Goal: Task Accomplishment & Management: Manage account settings

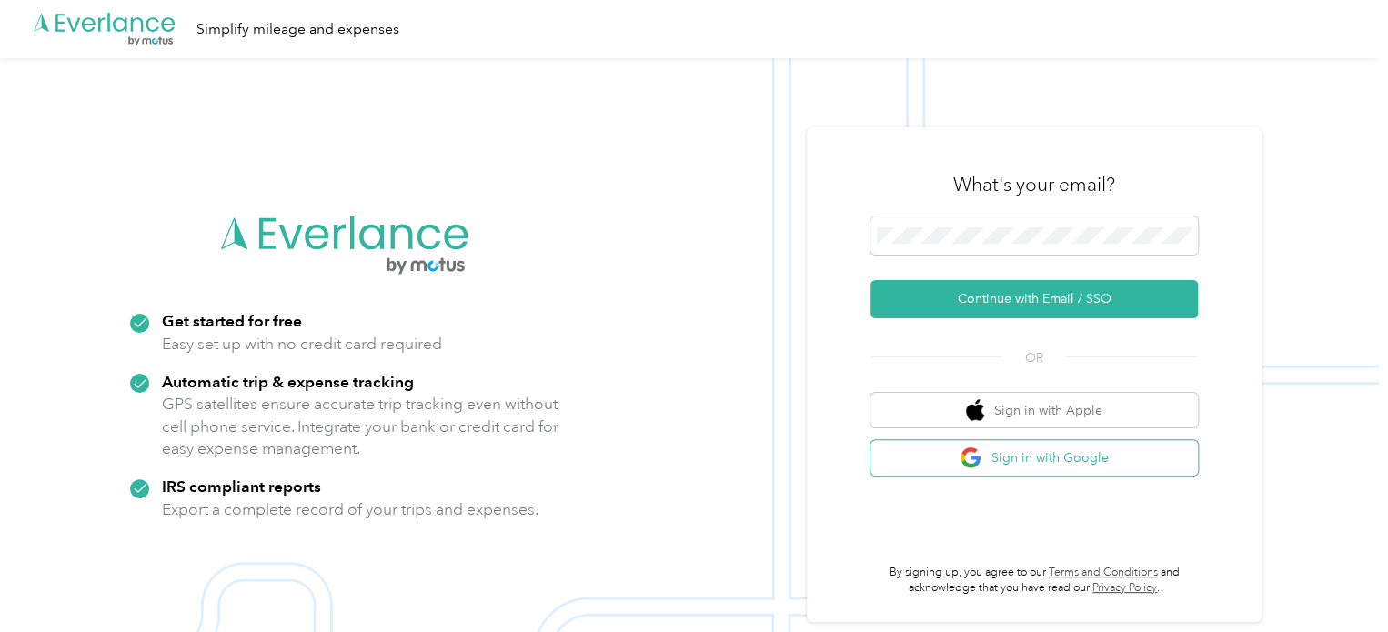
click at [993, 451] on button "Sign in with Google" at bounding box center [1034, 457] width 327 height 35
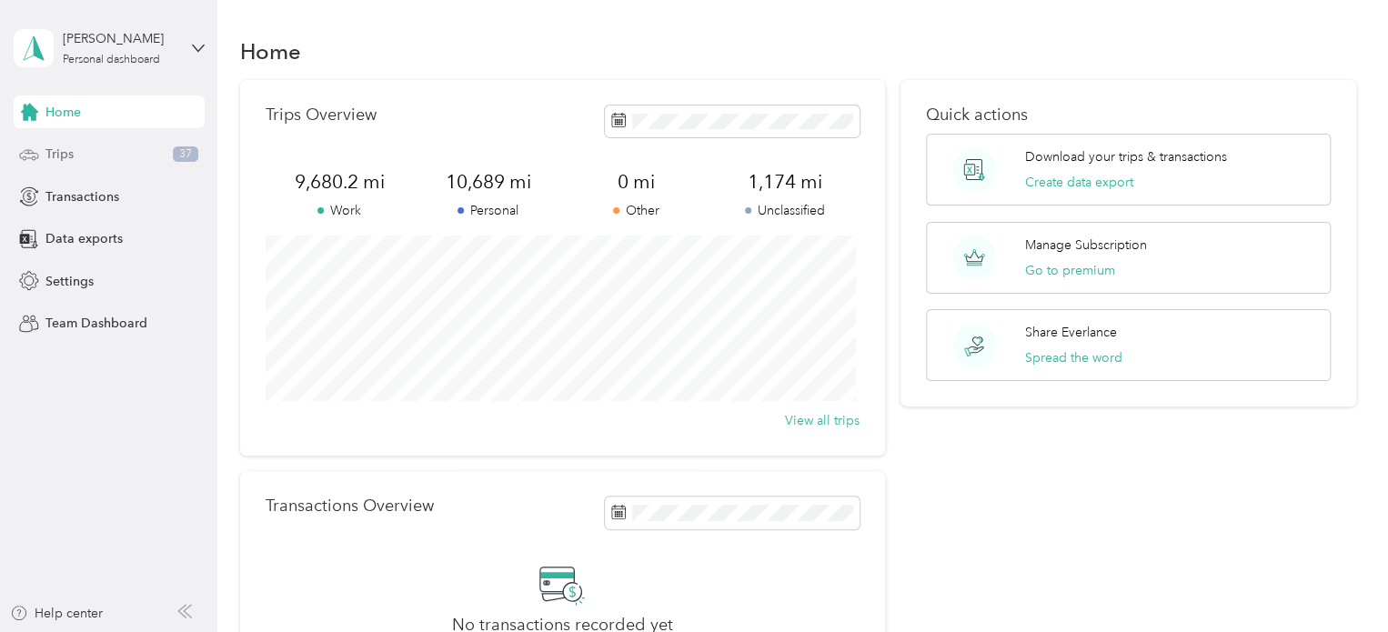
click at [74, 155] on div "Trips 37" at bounding box center [109, 154] width 191 height 33
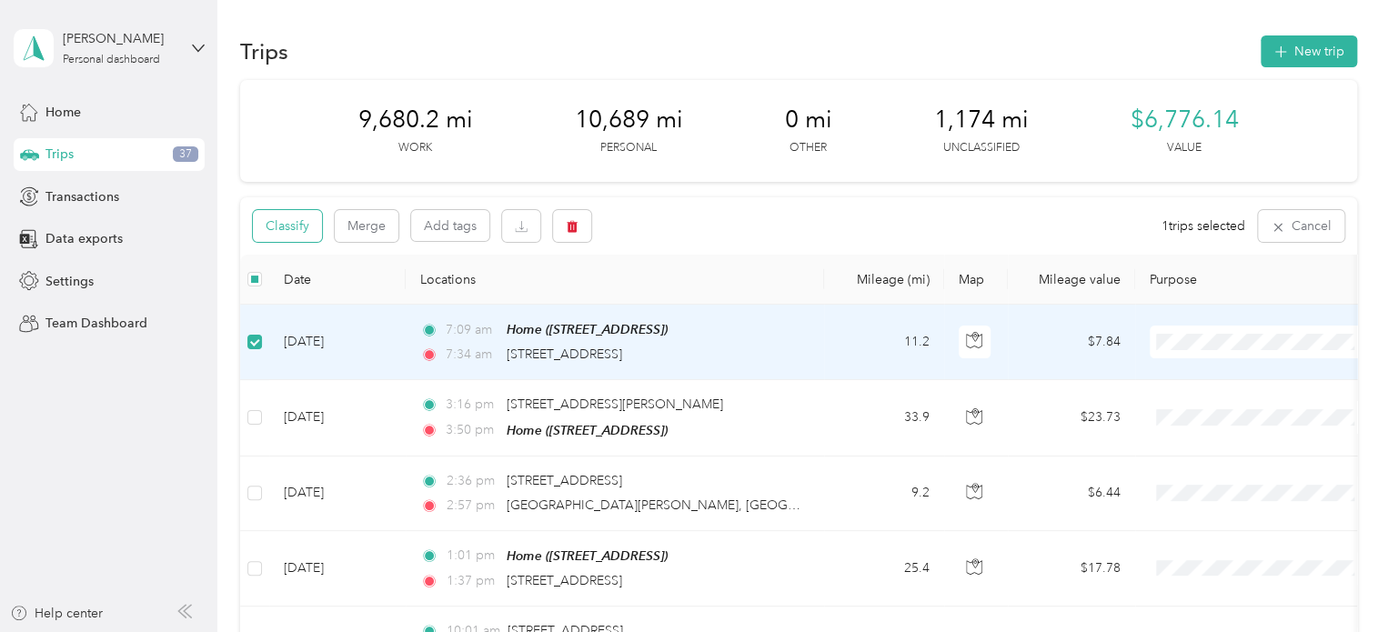
click at [304, 237] on button "Classify" at bounding box center [287, 226] width 69 height 32
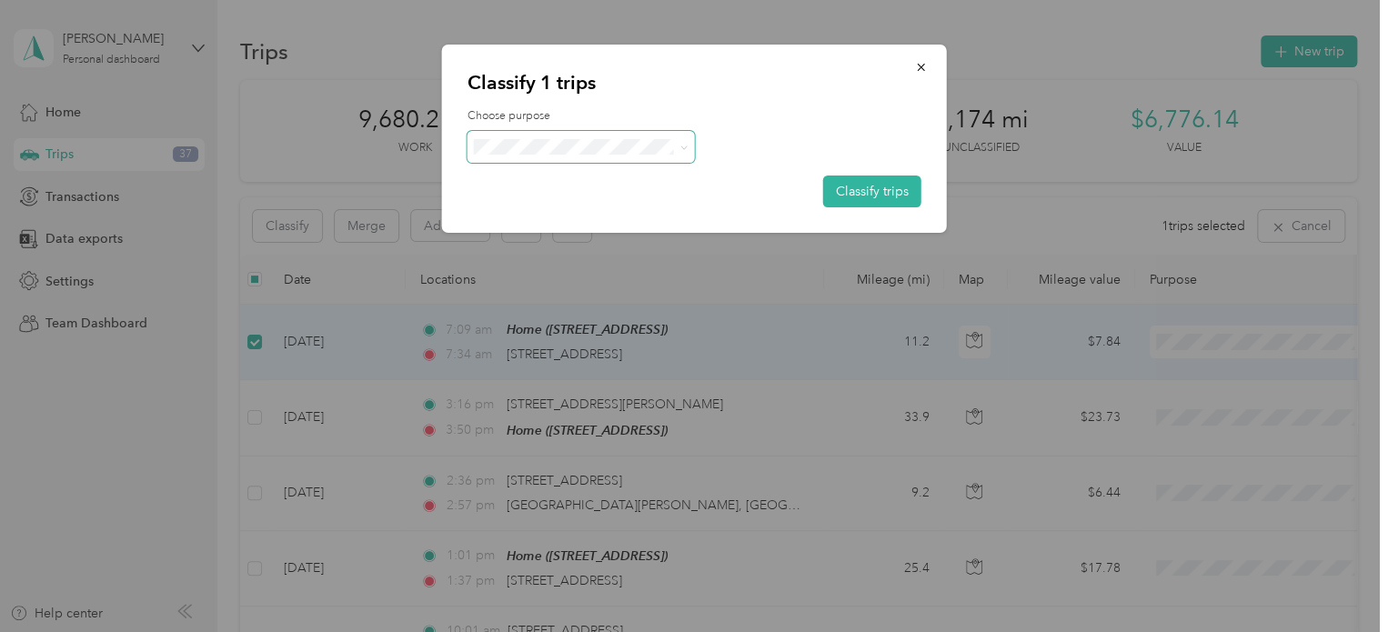
click at [511, 157] on span at bounding box center [581, 147] width 227 height 32
click at [519, 276] on span "Real Estate" at bounding box center [596, 276] width 169 height 19
click at [889, 202] on button "Classify trips" at bounding box center [872, 192] width 98 height 32
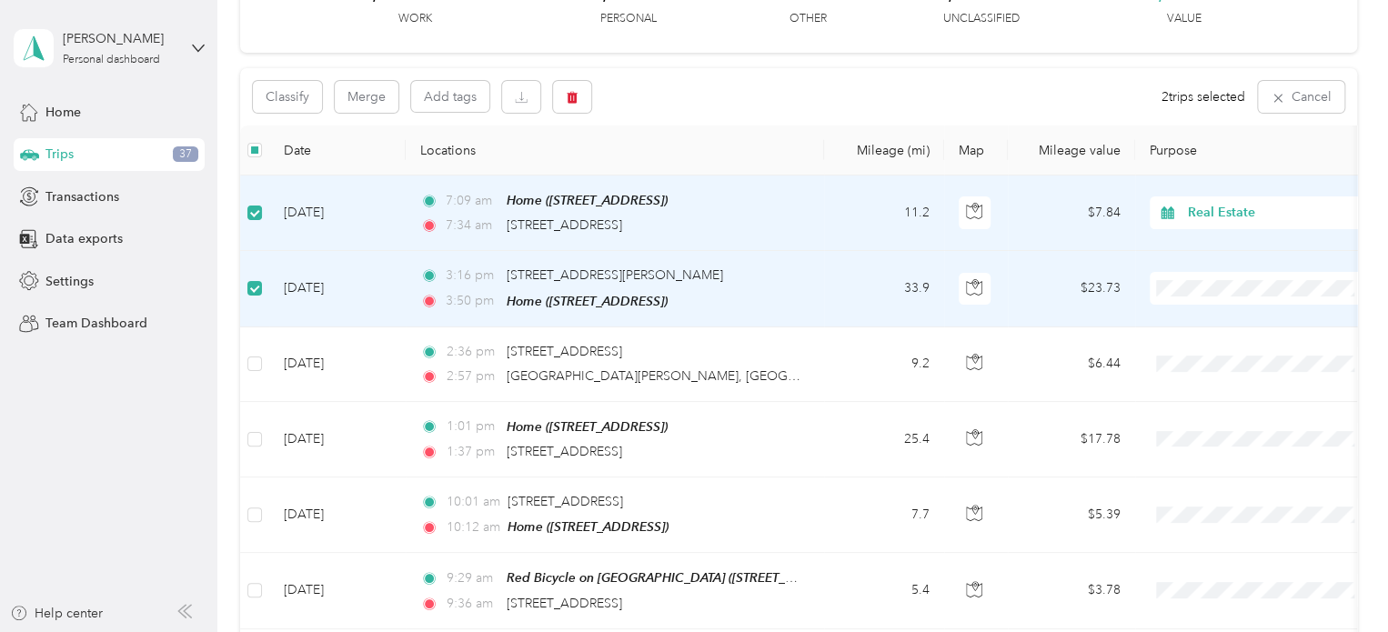
scroll to position [133, 0]
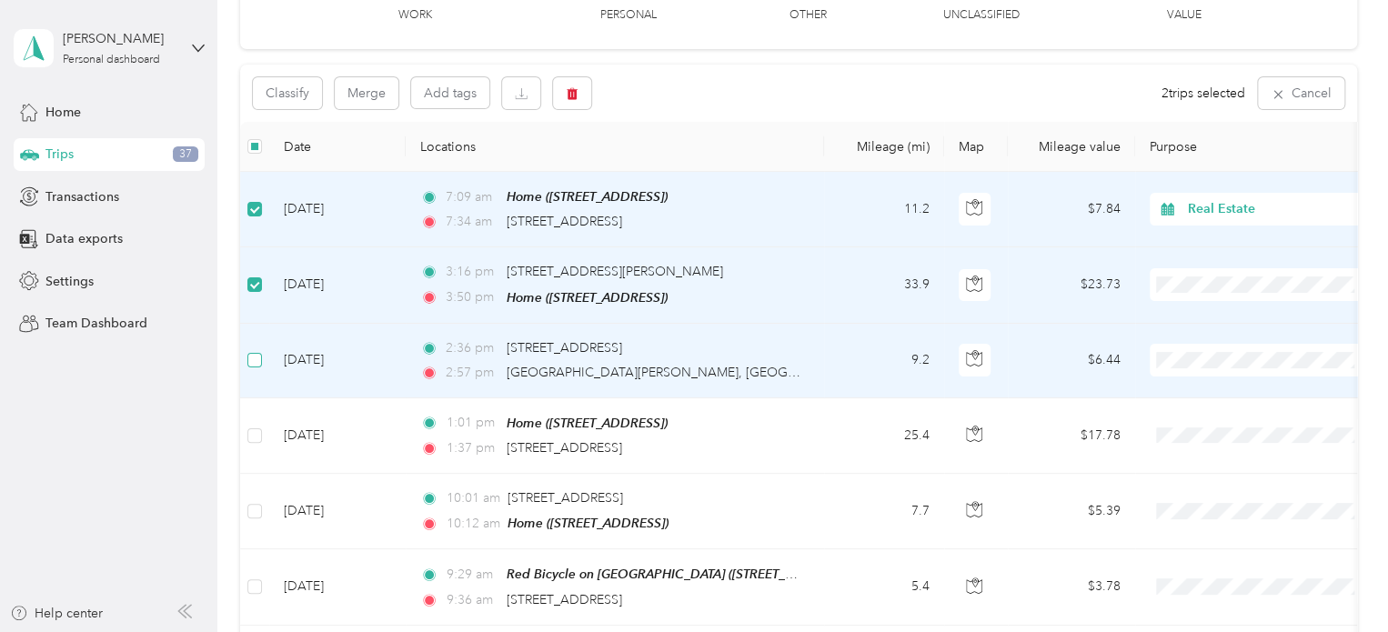
click at [259, 367] on label at bounding box center [254, 360] width 15 height 20
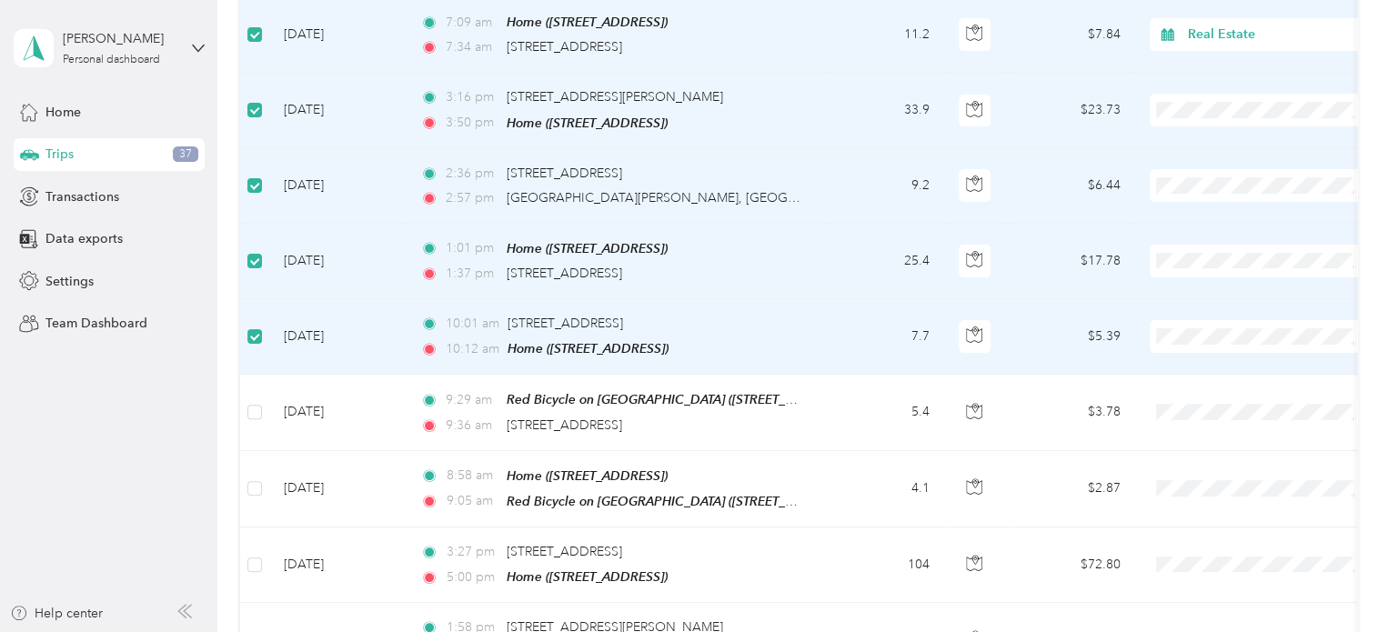
scroll to position [337, 0]
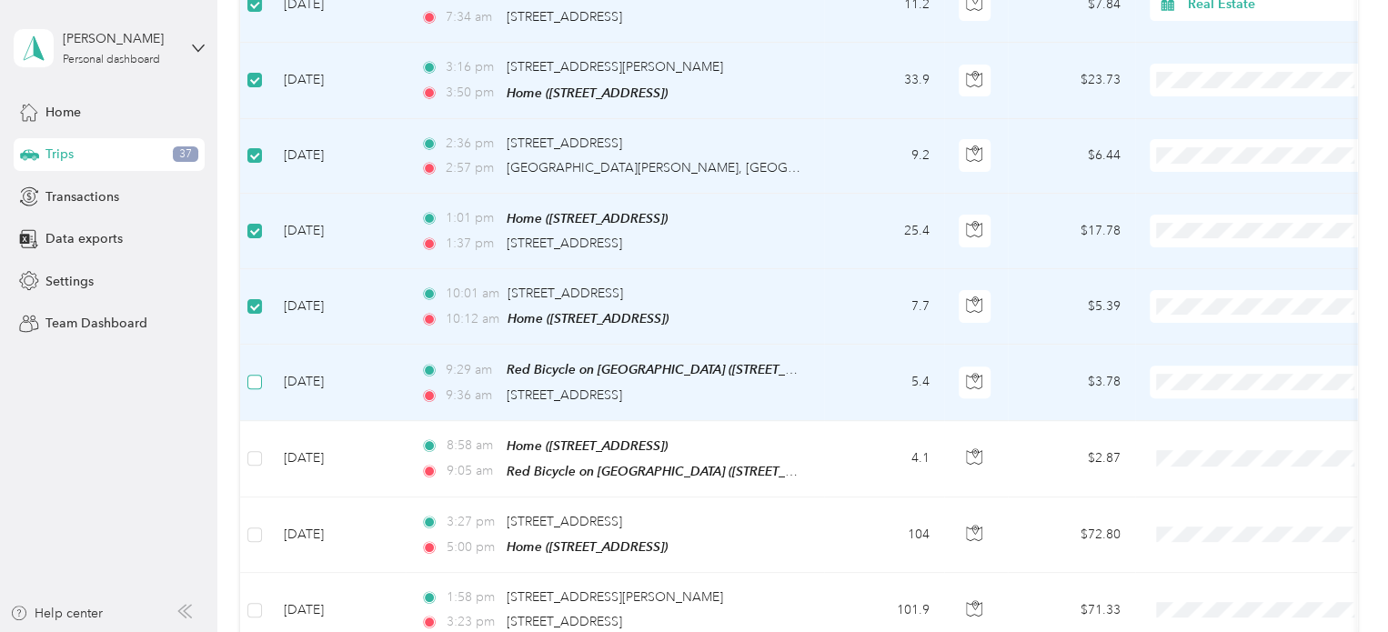
click at [257, 385] on label at bounding box center [254, 382] width 15 height 20
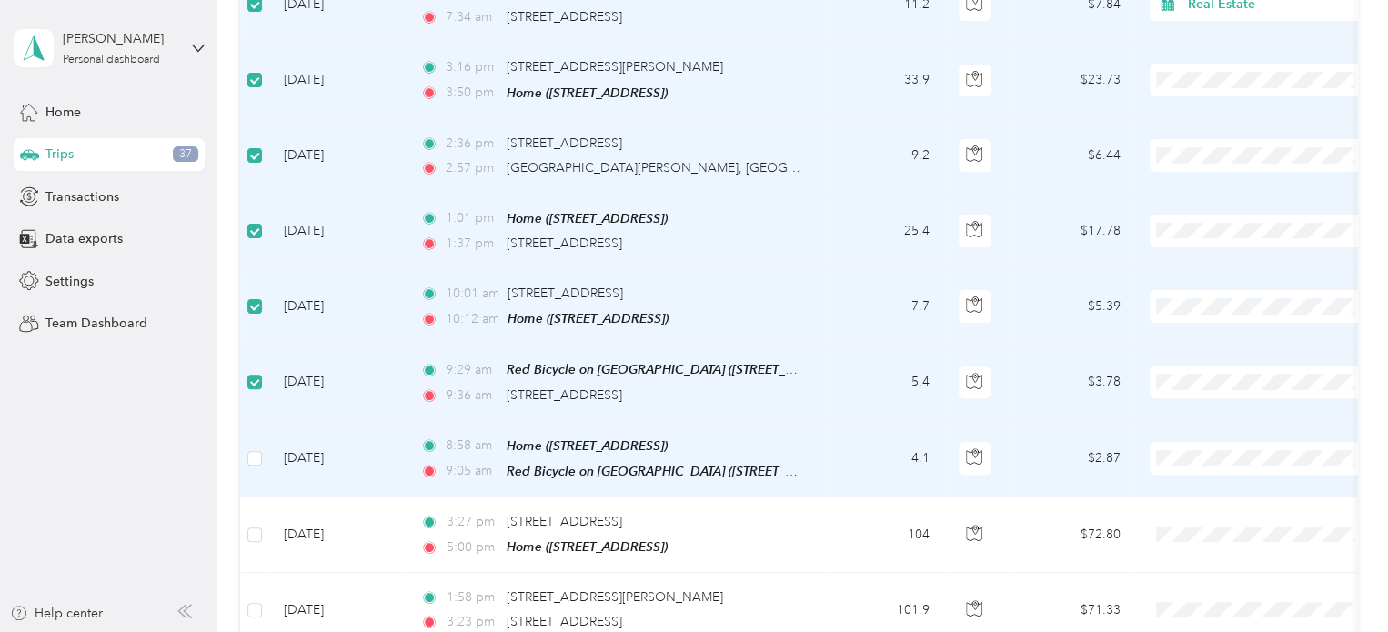
click at [254, 438] on td at bounding box center [254, 459] width 29 height 76
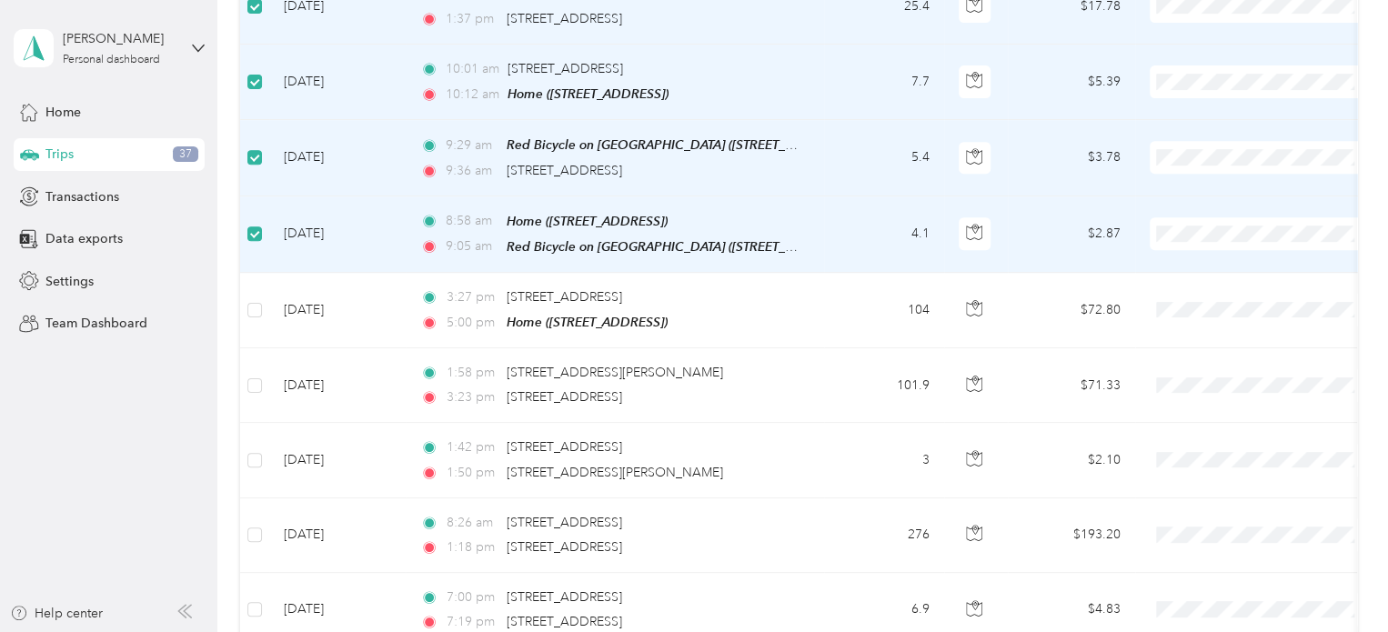
scroll to position [563, 0]
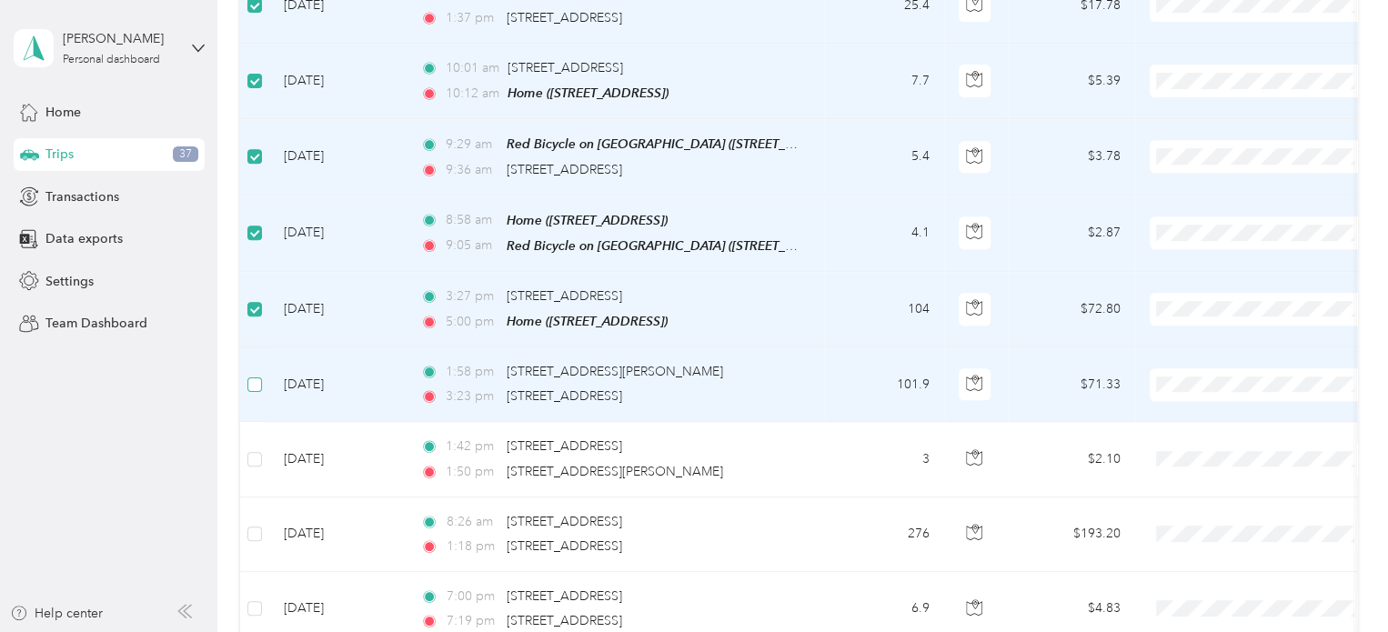
click at [251, 375] on label at bounding box center [254, 385] width 15 height 20
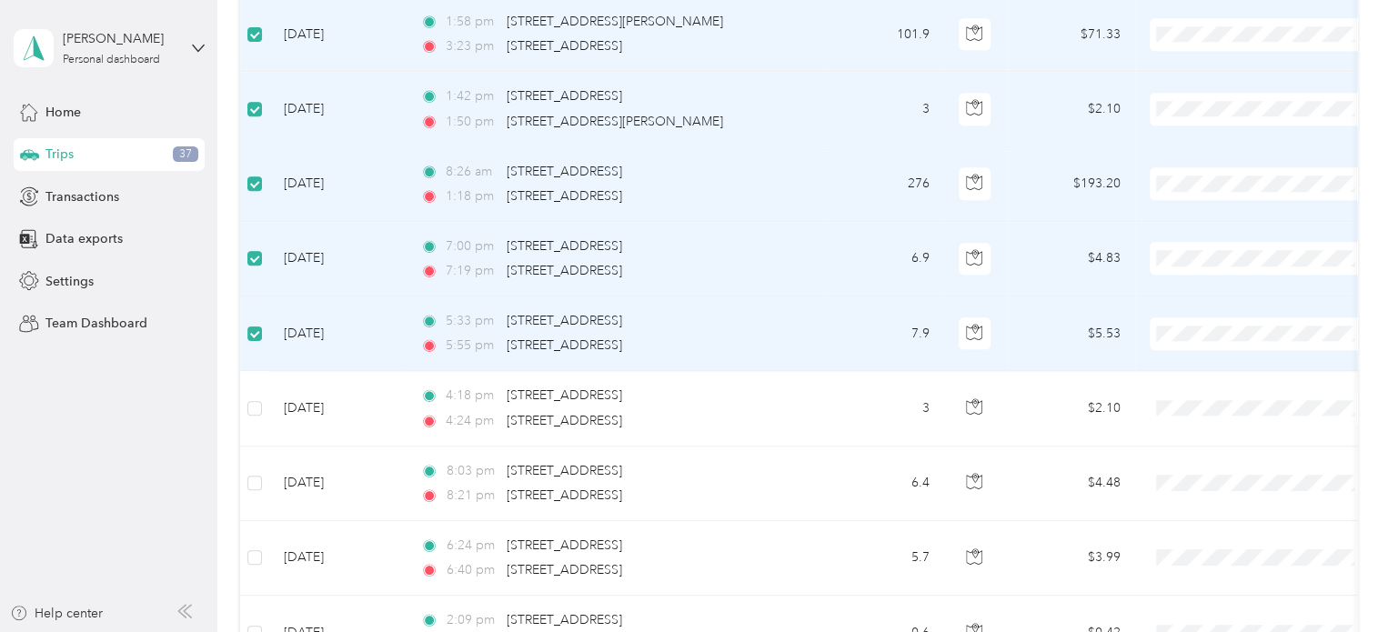
scroll to position [917, 0]
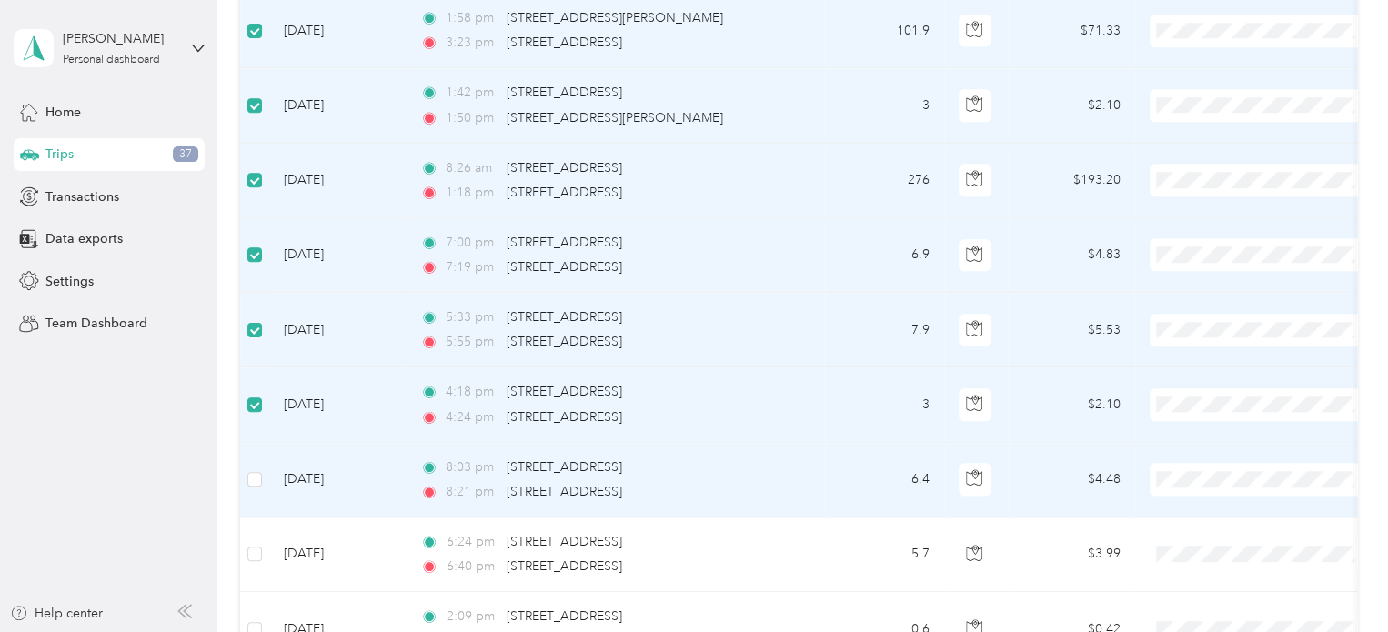
click at [253, 469] on label at bounding box center [254, 479] width 15 height 20
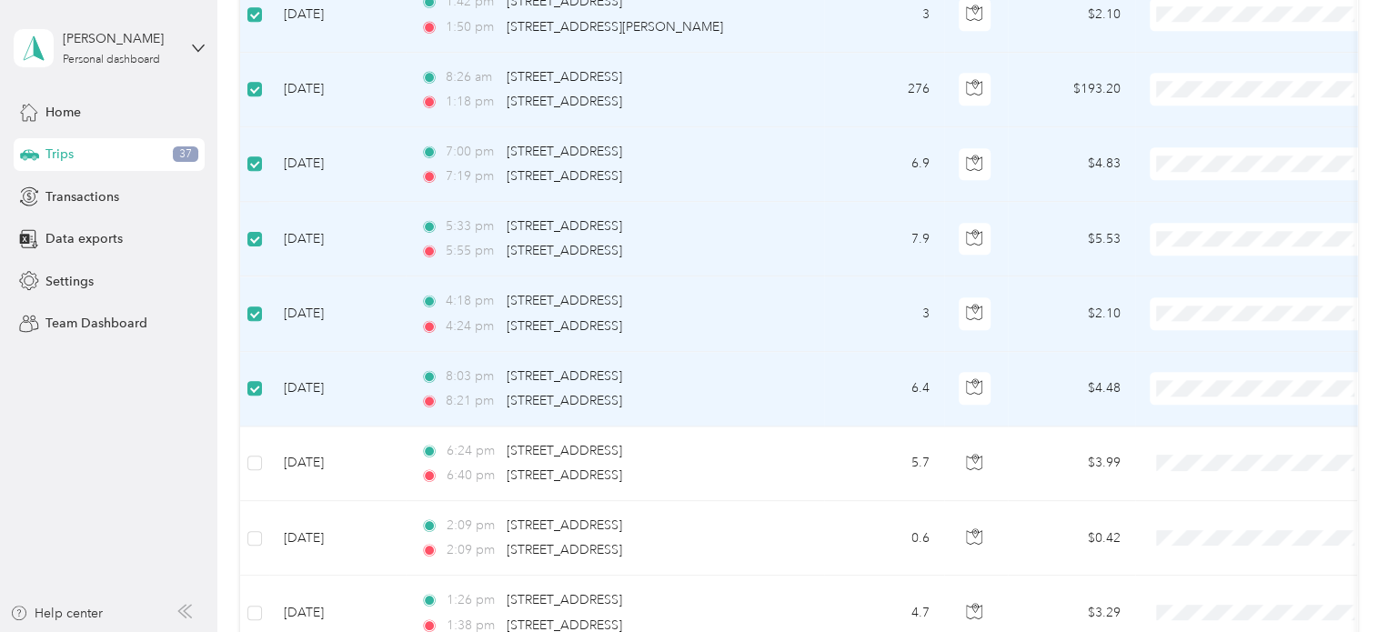
scroll to position [1011, 0]
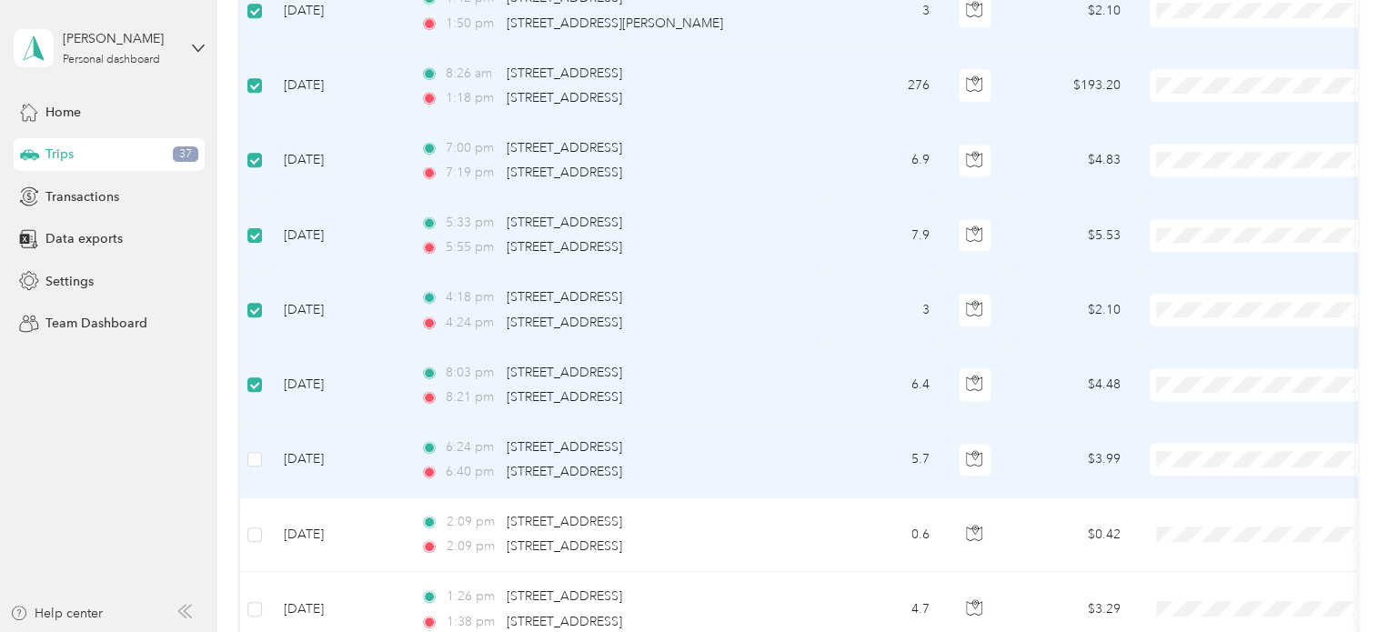
click at [253, 458] on label at bounding box center [254, 459] width 15 height 20
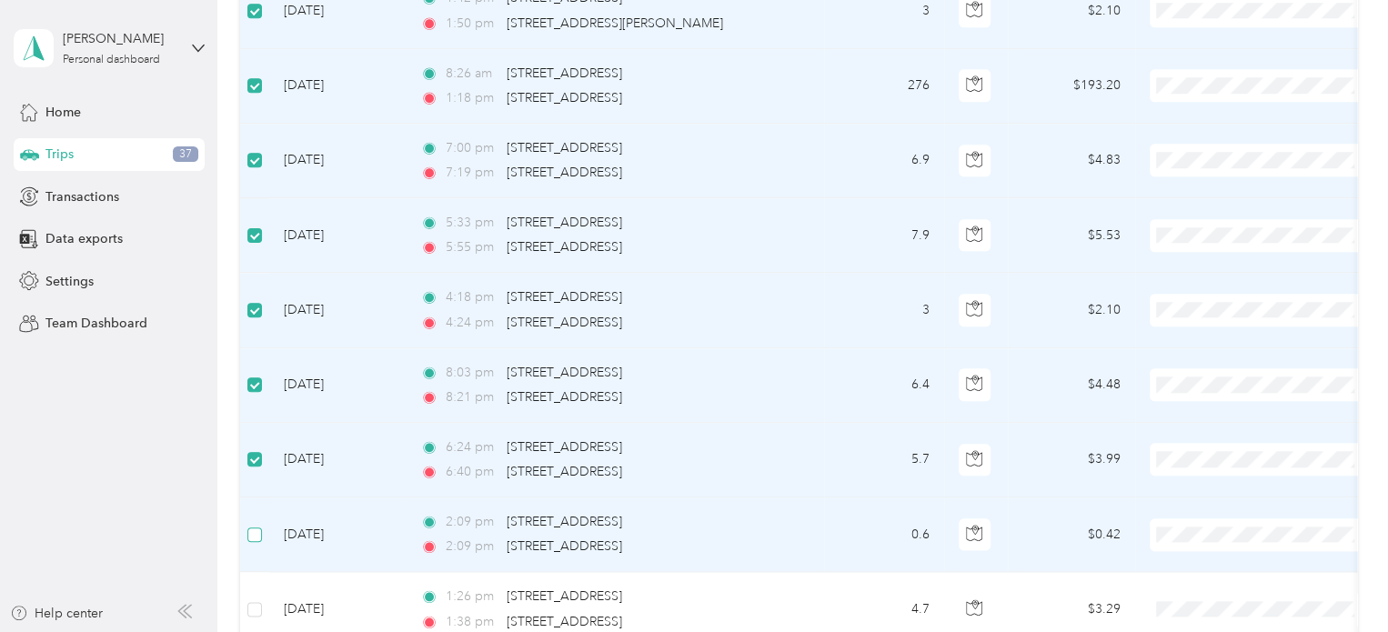
click at [253, 525] on label at bounding box center [254, 535] width 15 height 20
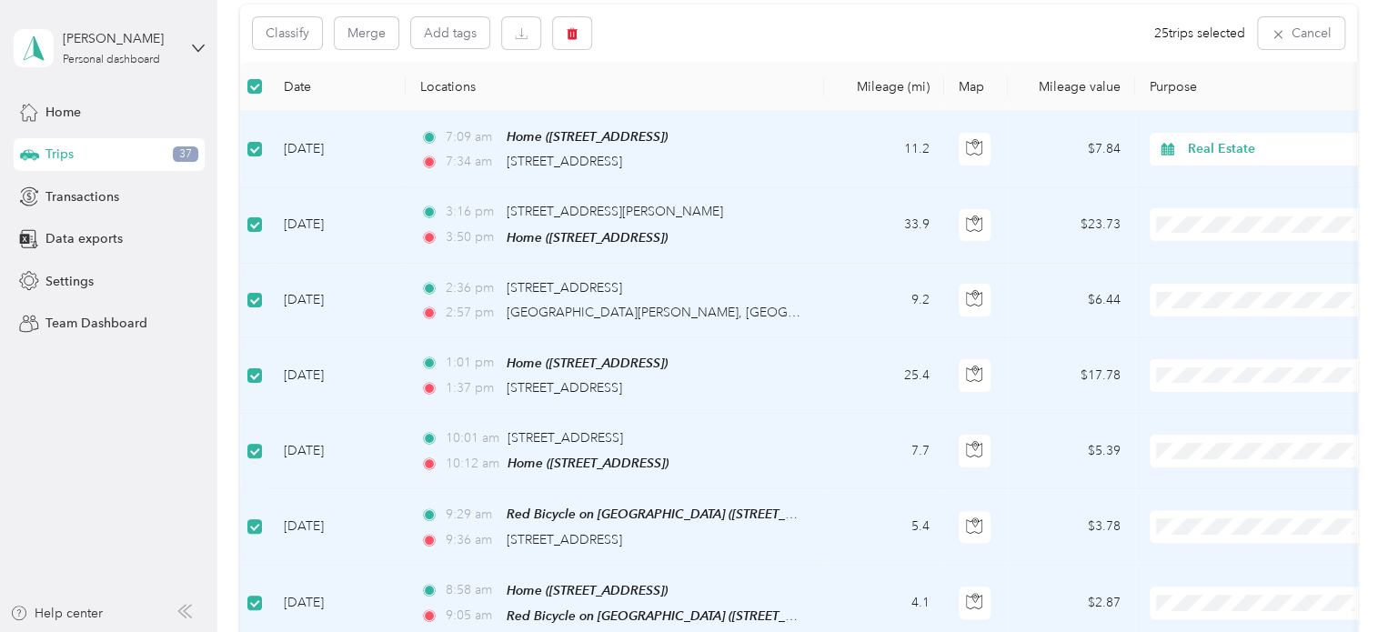
scroll to position [0, 0]
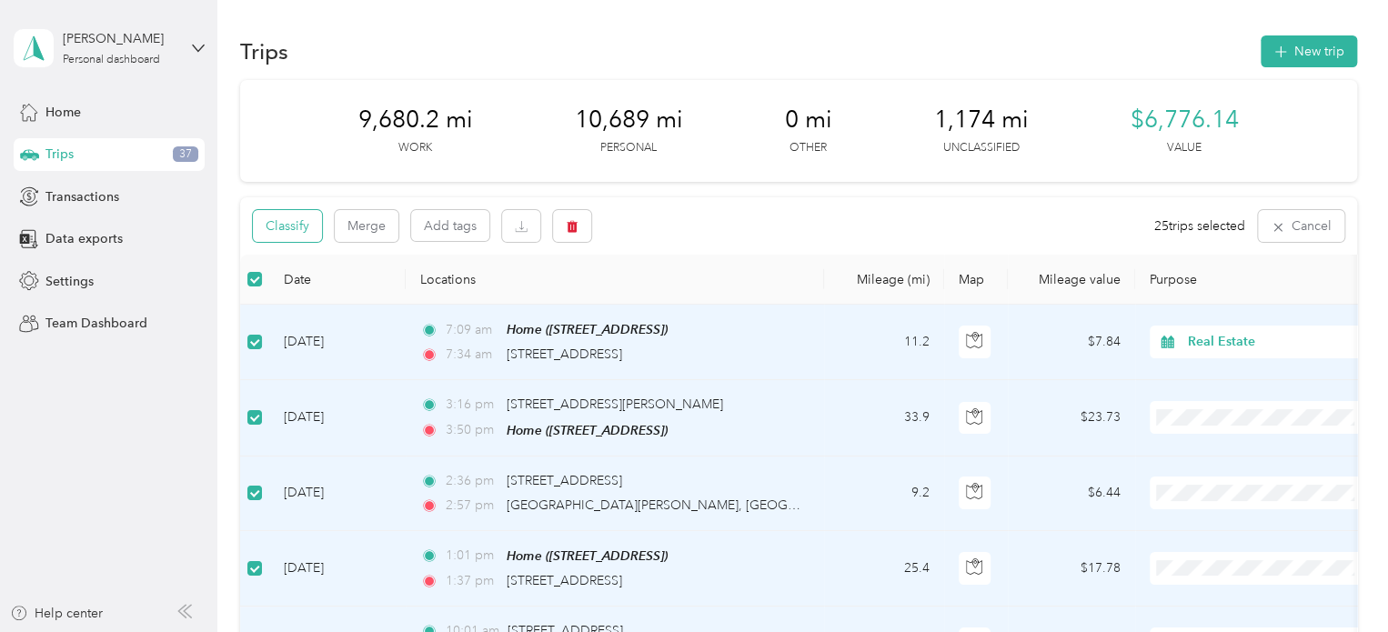
click at [301, 223] on button "Classify" at bounding box center [287, 226] width 69 height 32
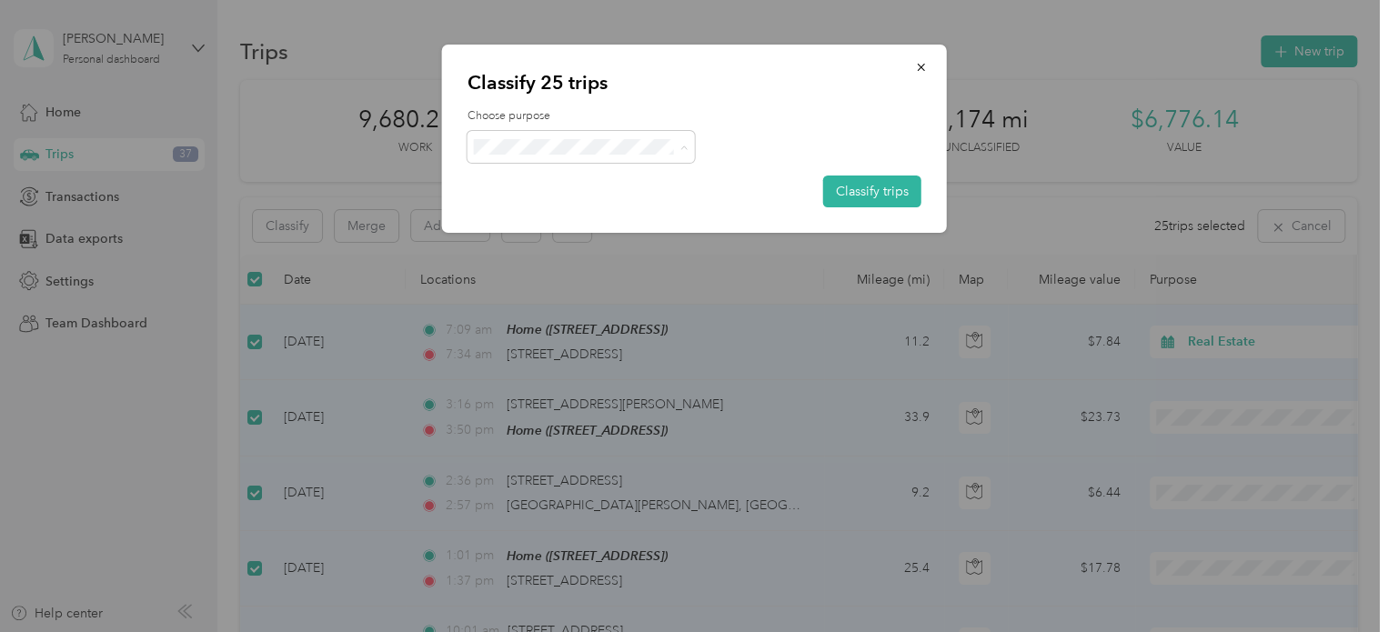
click at [539, 203] on span "Personal" at bounding box center [596, 212] width 169 height 19
click at [884, 192] on button "Classify trips" at bounding box center [872, 192] width 98 height 32
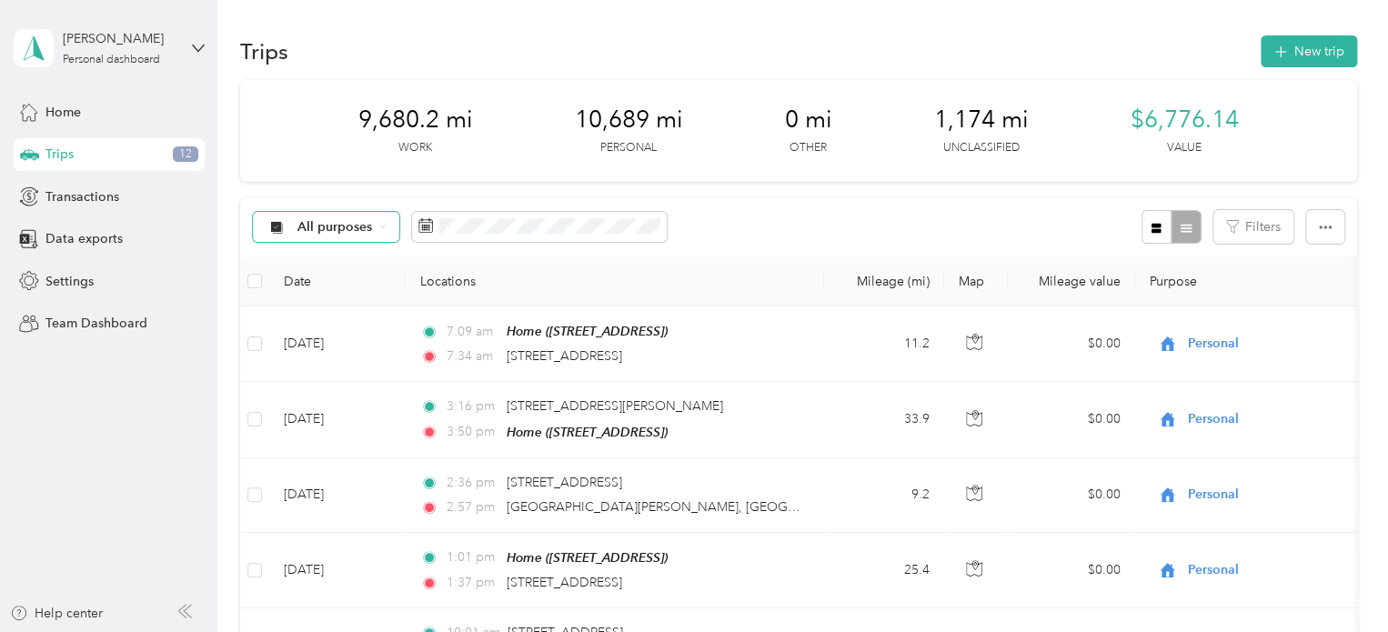
click at [292, 229] on span "All purposes" at bounding box center [319, 227] width 107 height 15
click at [306, 288] on span "Unclassified" at bounding box center [341, 291] width 88 height 19
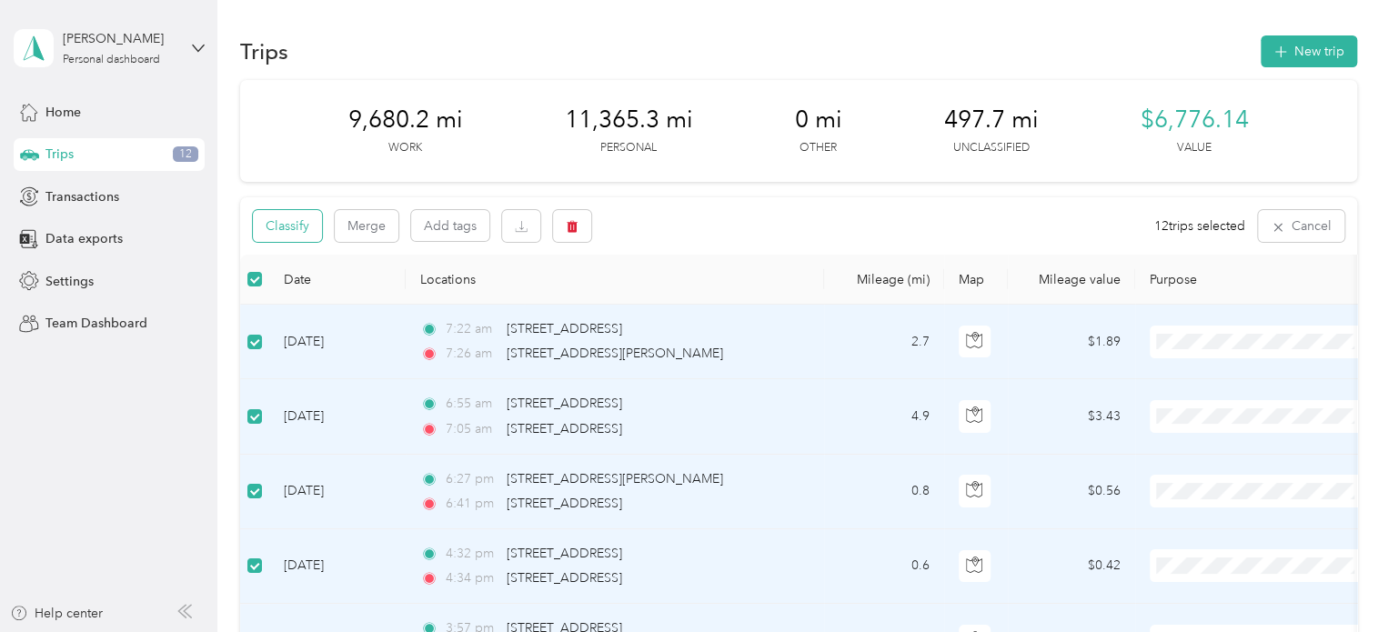
click at [287, 226] on button "Classify" at bounding box center [287, 226] width 69 height 32
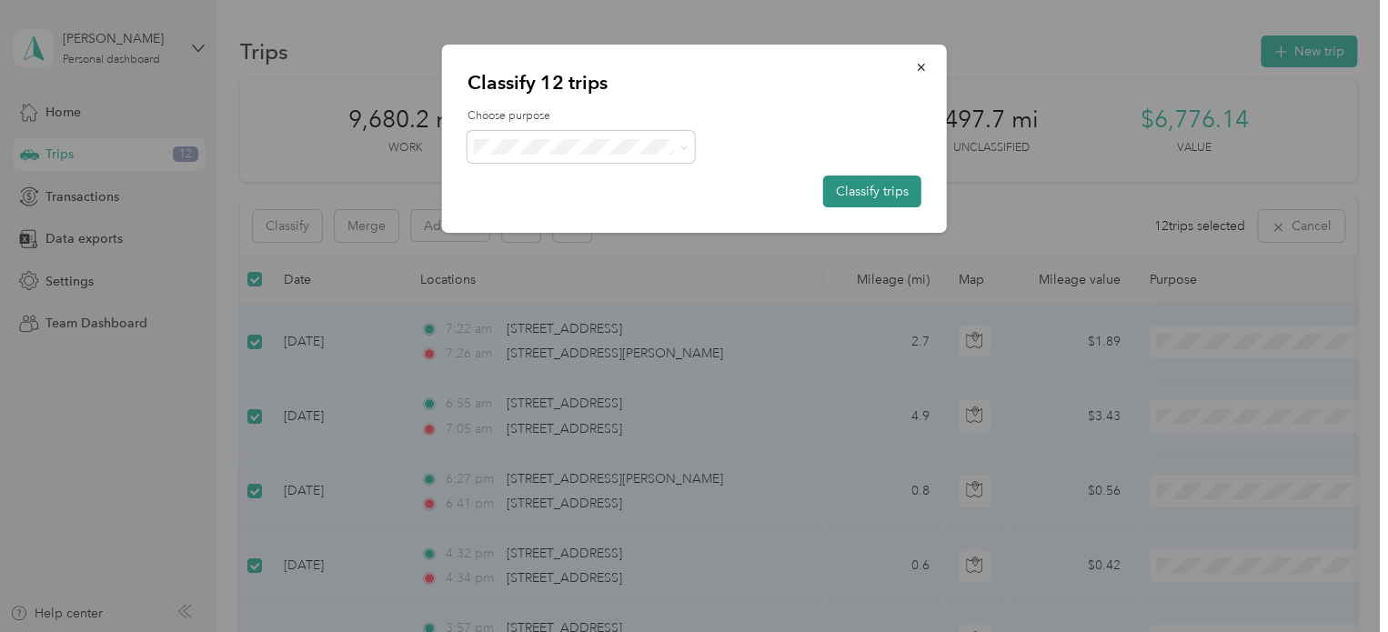
click at [855, 192] on button "Classify trips" at bounding box center [872, 192] width 98 height 32
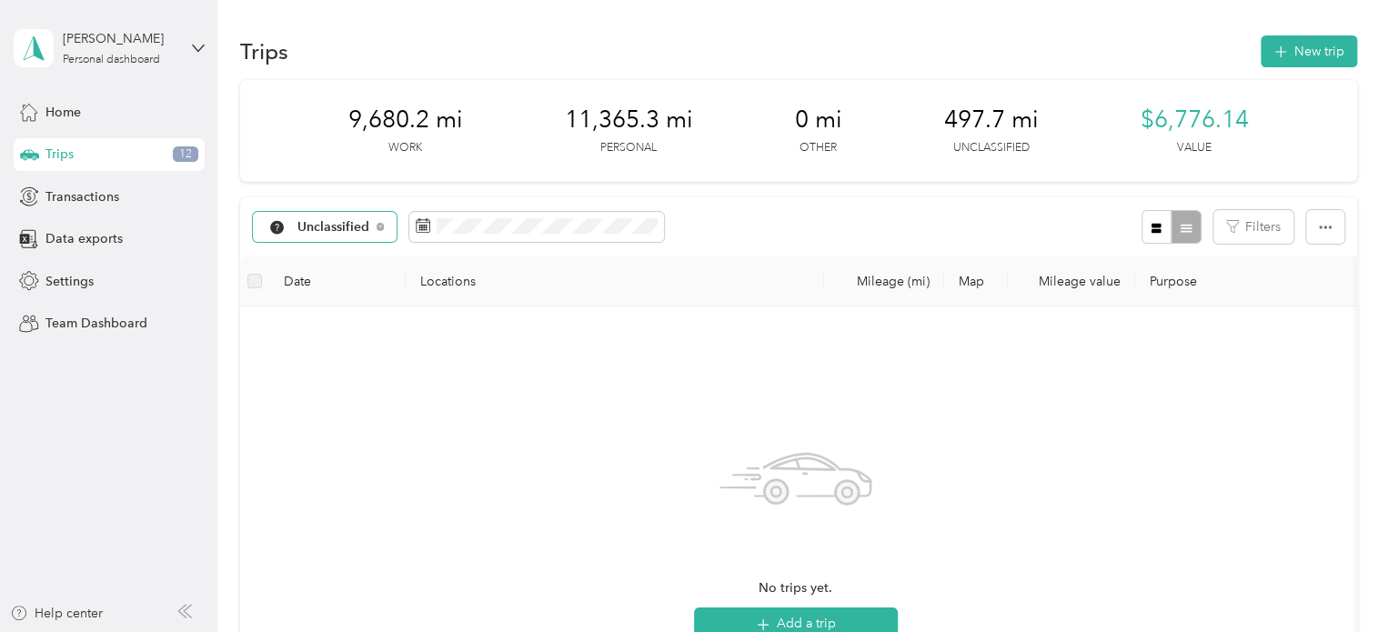
click at [315, 227] on span "Unclassified" at bounding box center [333, 227] width 73 height 13
click at [318, 257] on span "All purposes" at bounding box center [344, 259] width 95 height 19
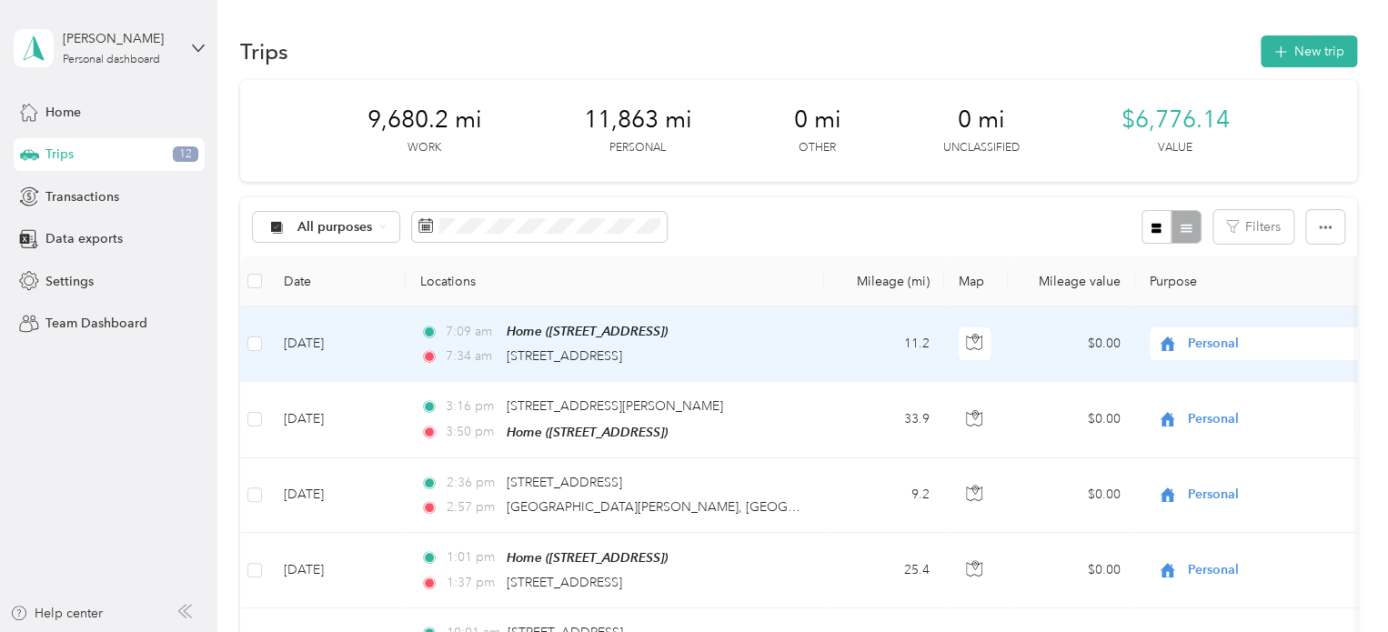
click at [1227, 337] on span "Personal" at bounding box center [1271, 344] width 166 height 20
click at [1223, 470] on span "Real Estate" at bounding box center [1278, 471] width 168 height 19
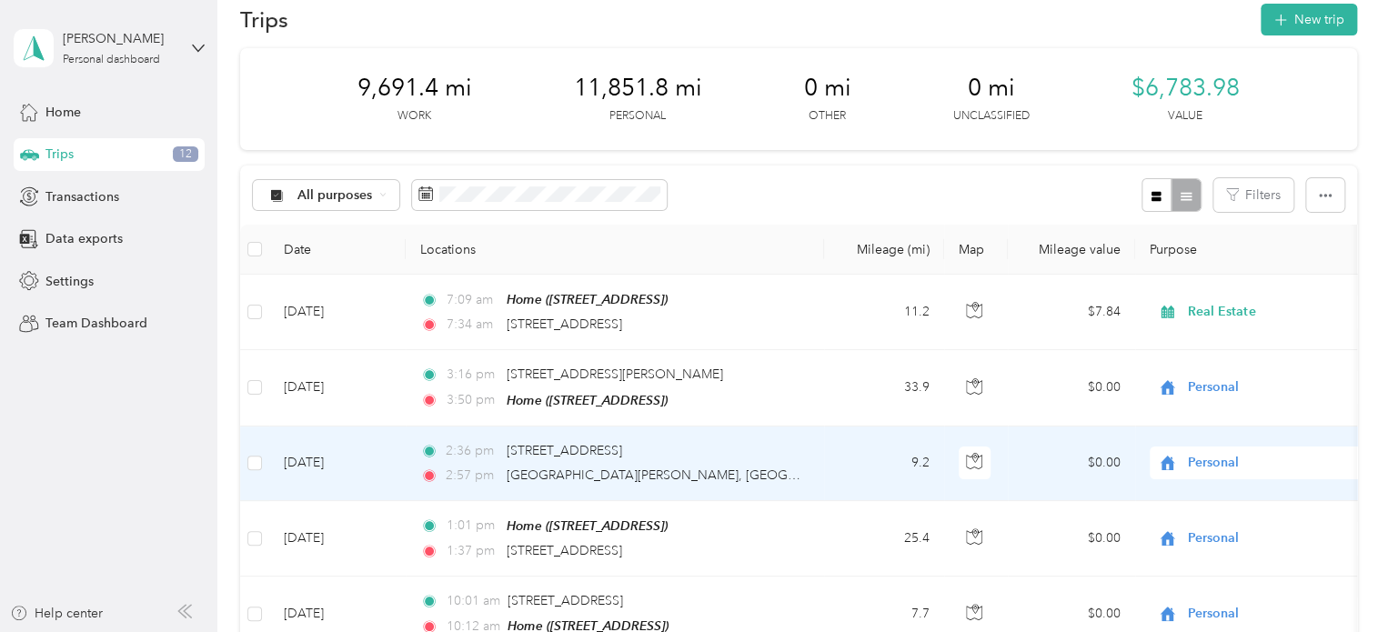
scroll to position [28, 0]
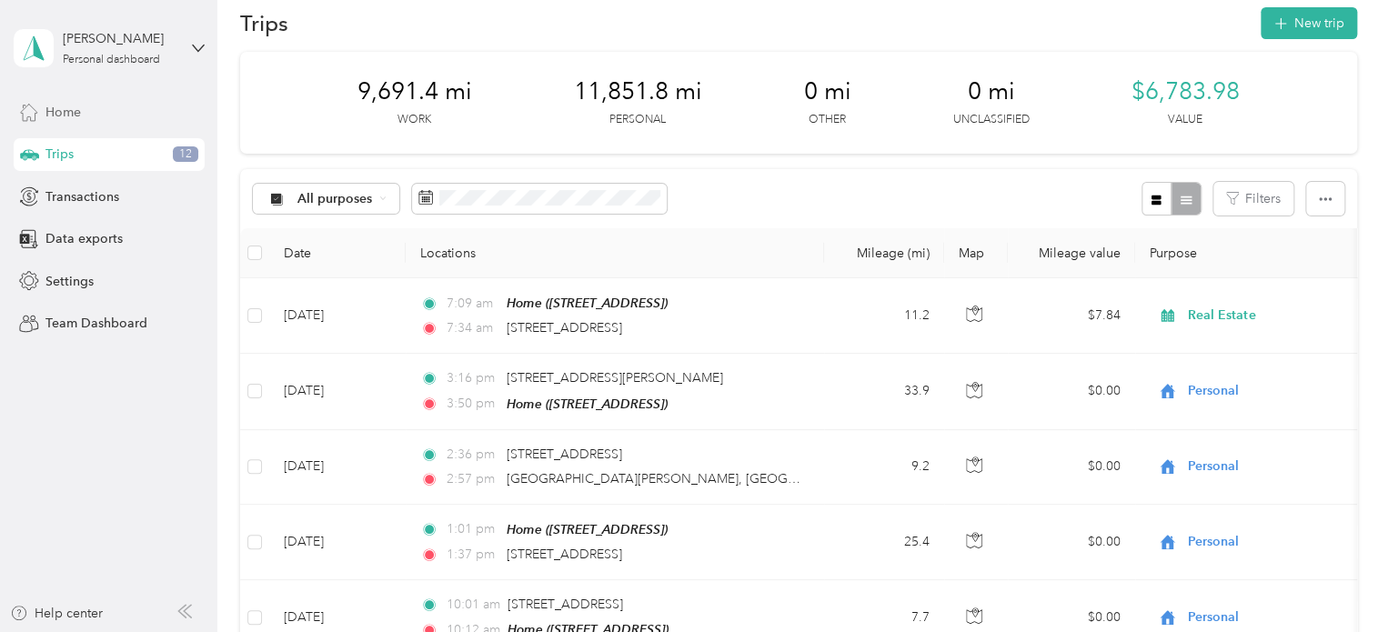
click at [70, 113] on span "Home" at bounding box center [62, 112] width 35 height 19
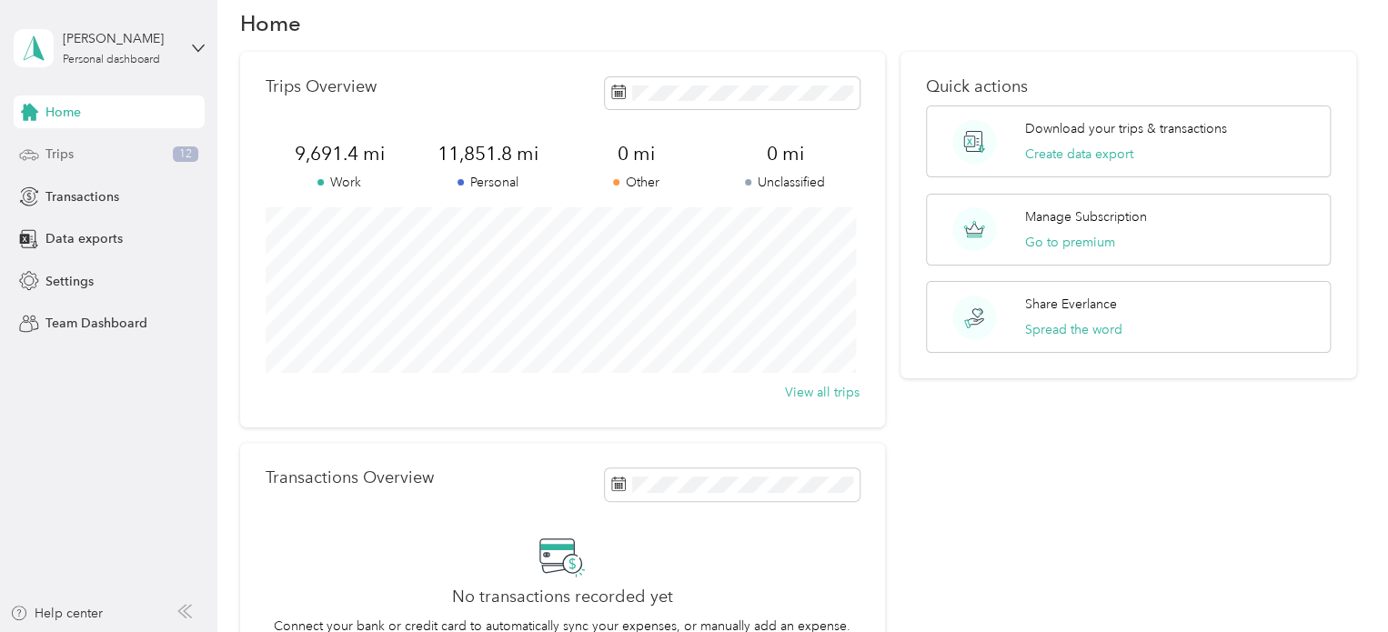
click at [63, 152] on span "Trips" at bounding box center [59, 154] width 28 height 19
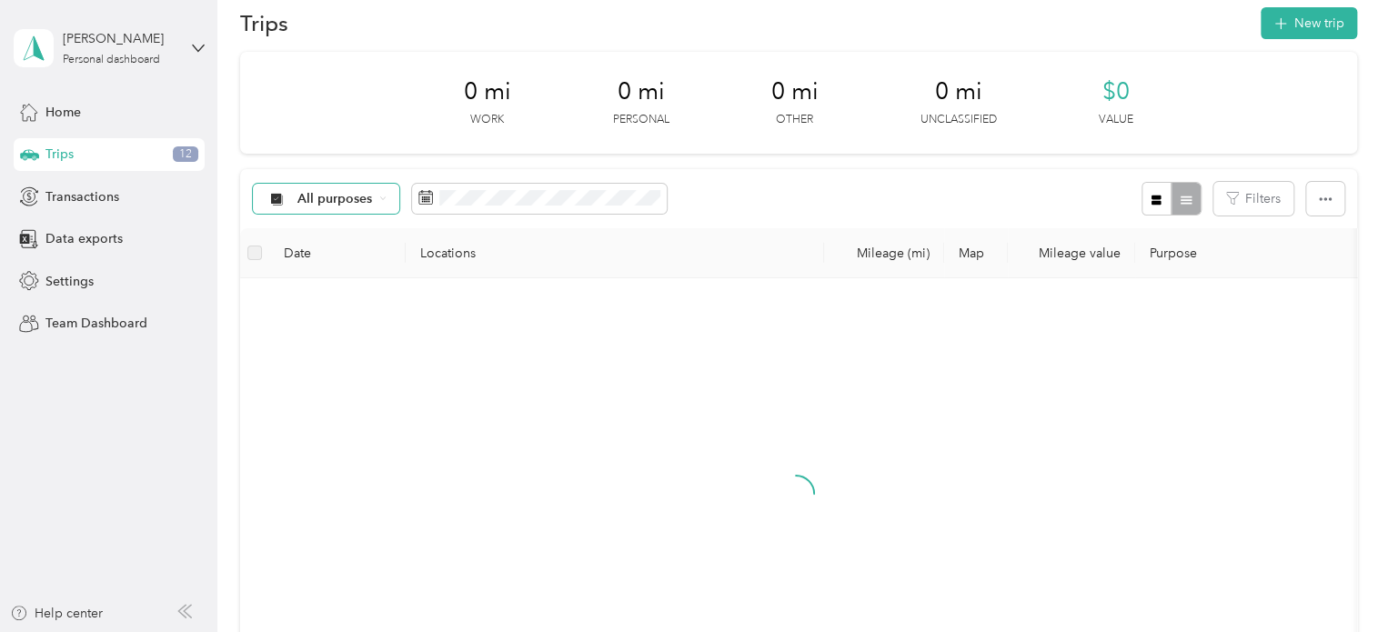
click at [312, 199] on span "All purposes" at bounding box center [334, 199] width 75 height 13
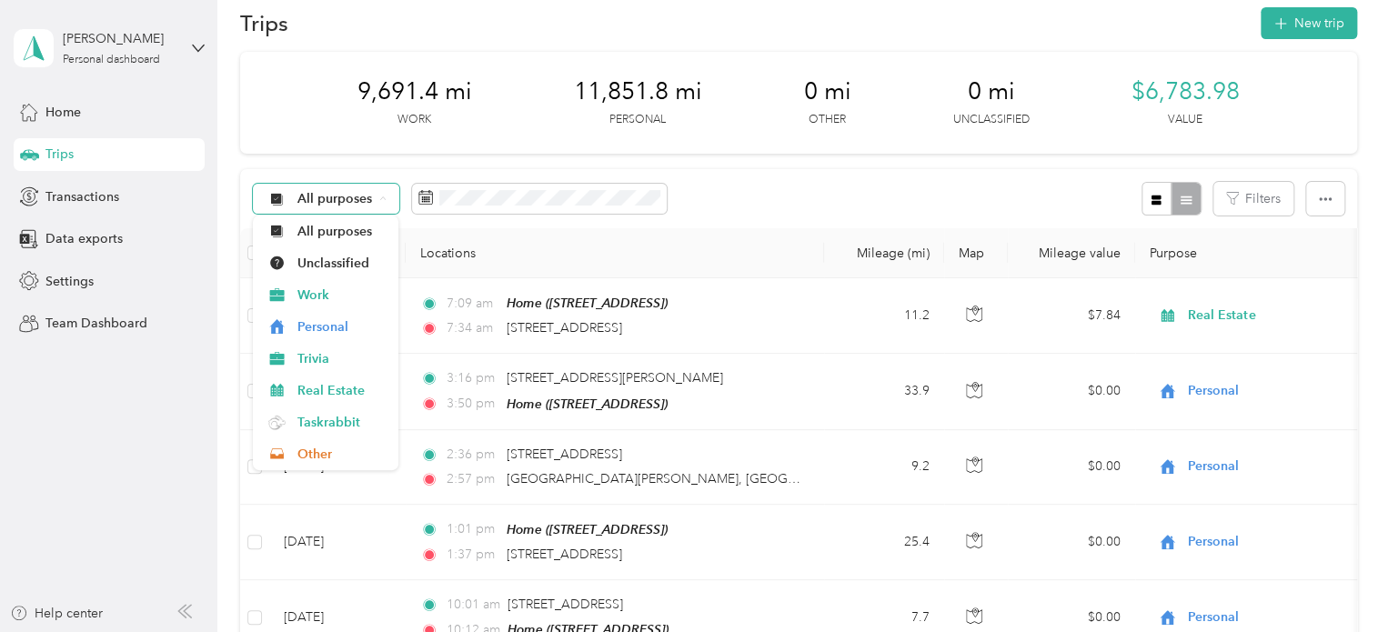
click at [333, 198] on span "All purposes" at bounding box center [334, 199] width 75 height 13
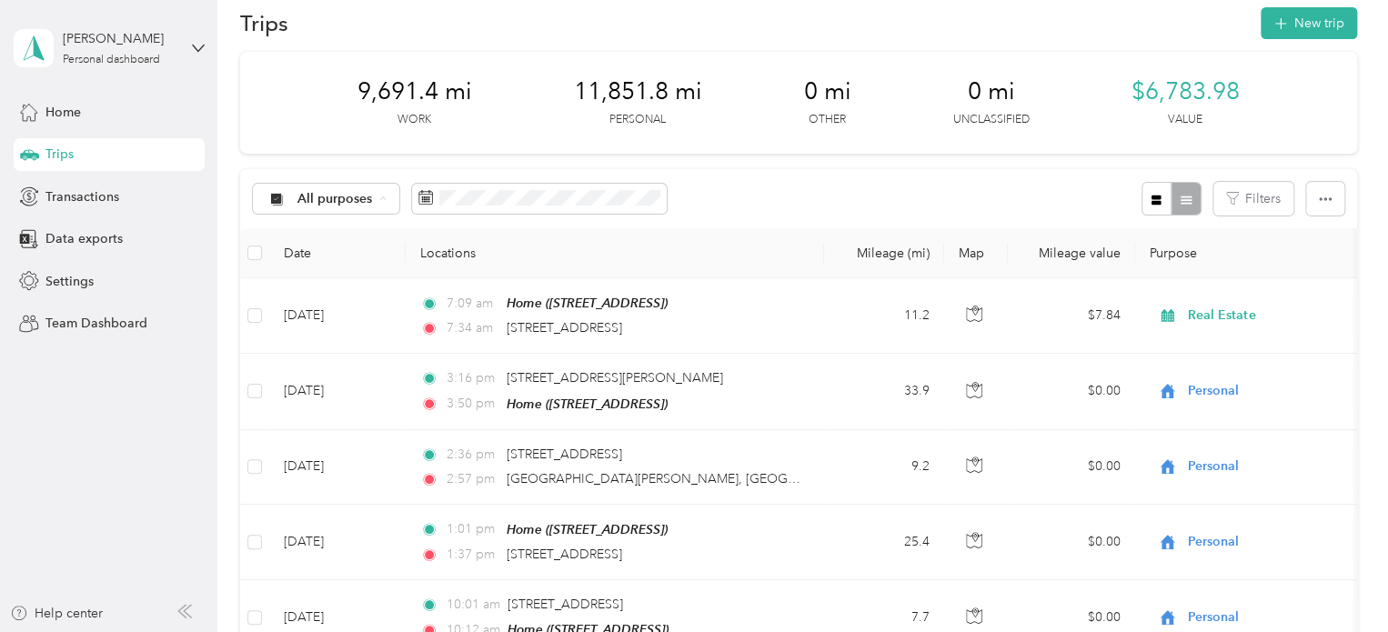
click at [312, 254] on span "Unclassified" at bounding box center [341, 263] width 88 height 19
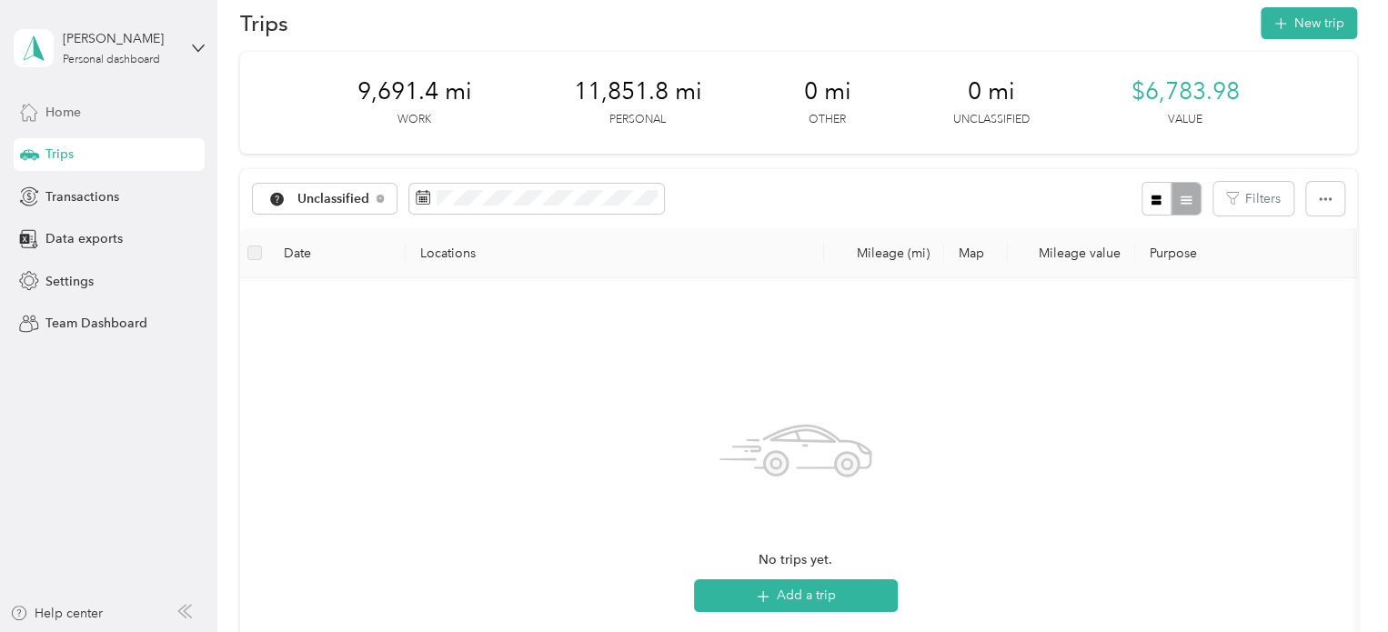
click at [96, 119] on div "Home" at bounding box center [109, 112] width 191 height 33
